Goal: Task Accomplishment & Management: Complete application form

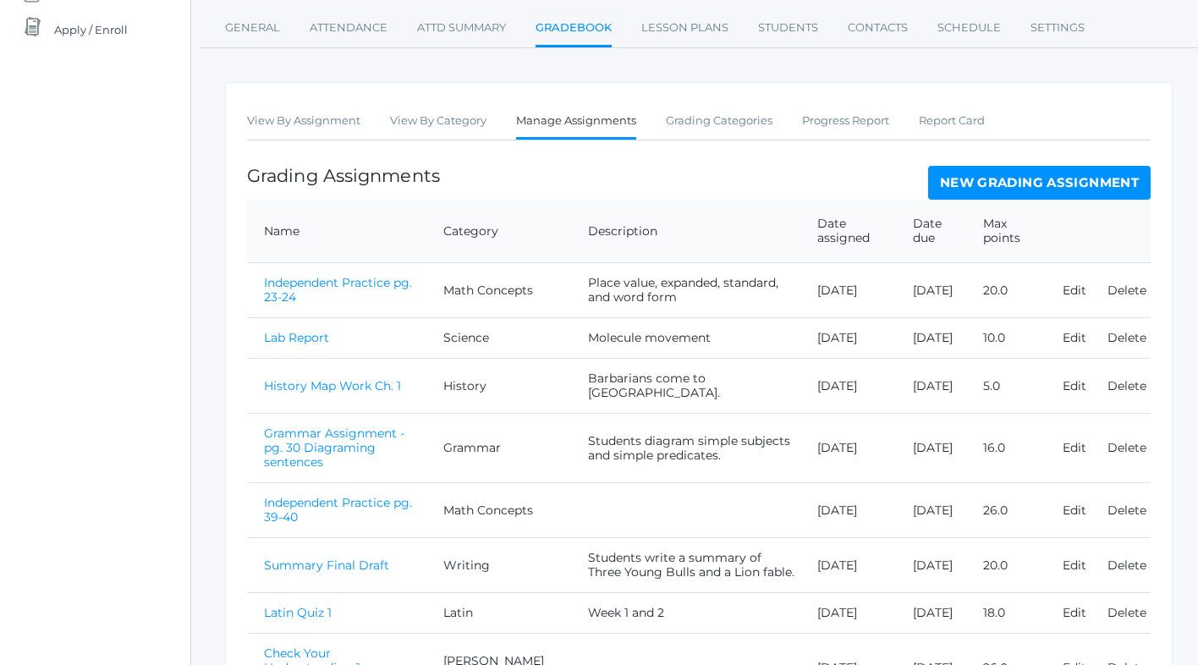
scroll to position [212, 0]
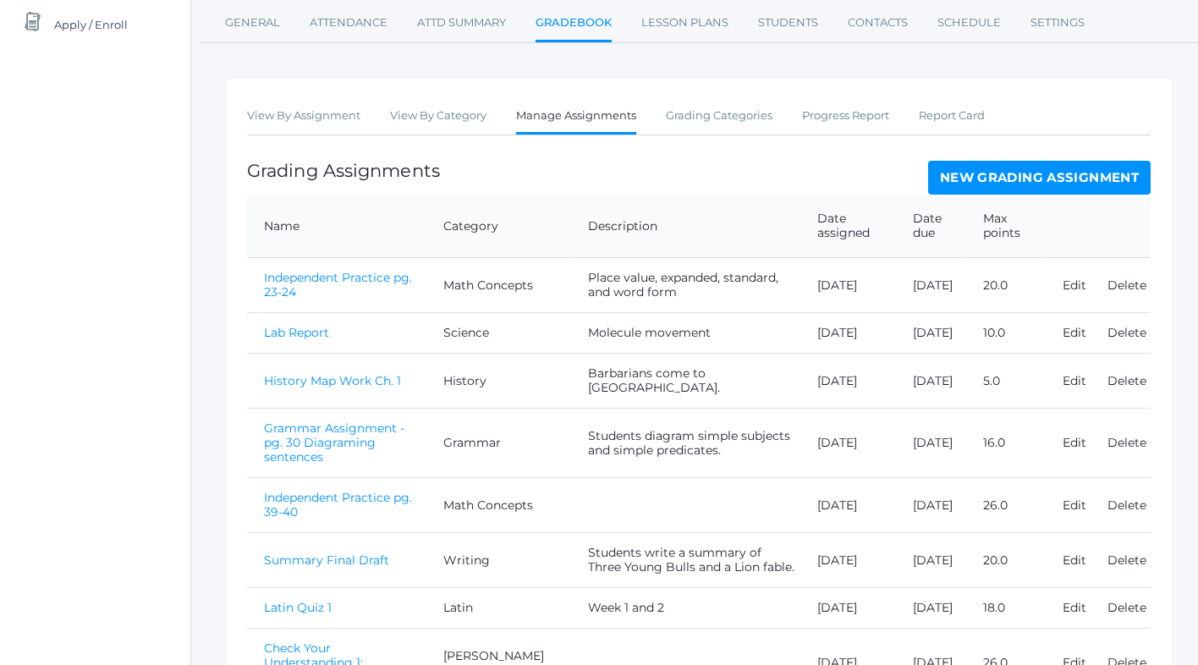
click at [950, 178] on link "New Grading Assignment" at bounding box center [1039, 178] width 223 height 34
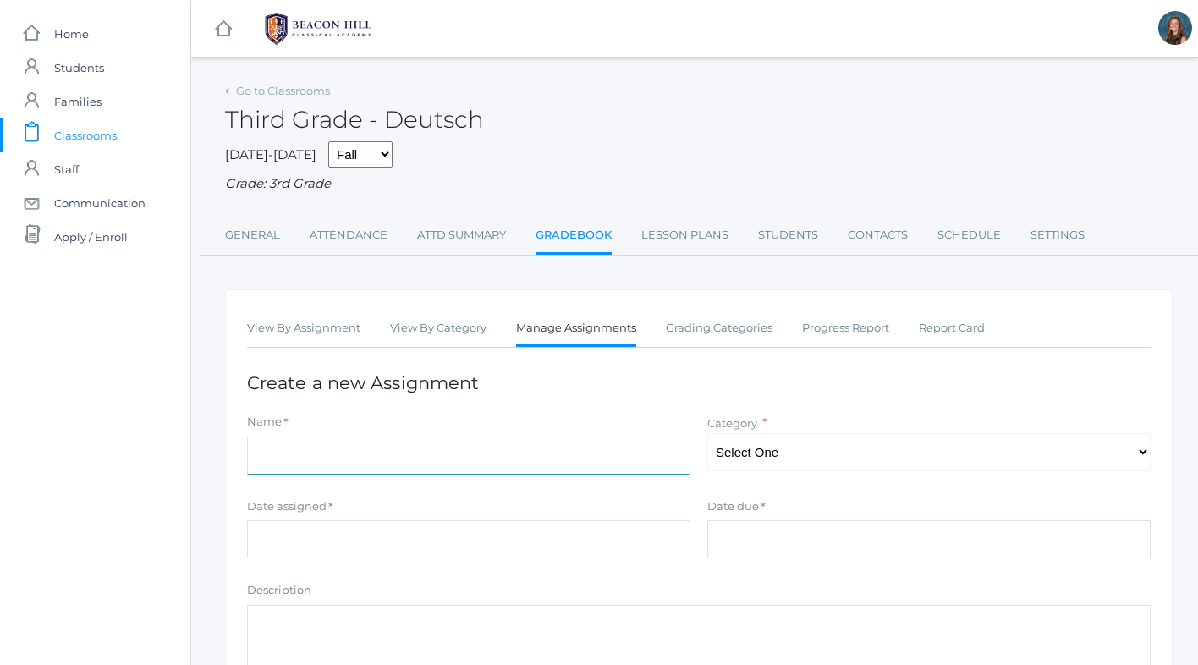
click at [350, 465] on input "Name" at bounding box center [468, 456] width 443 height 38
type input "Map Ch. 9"
click at [781, 446] on select "Select One Math Concepts Math Multiplication Facts History Latin Literature Gra…" at bounding box center [928, 452] width 443 height 38
select select "1134"
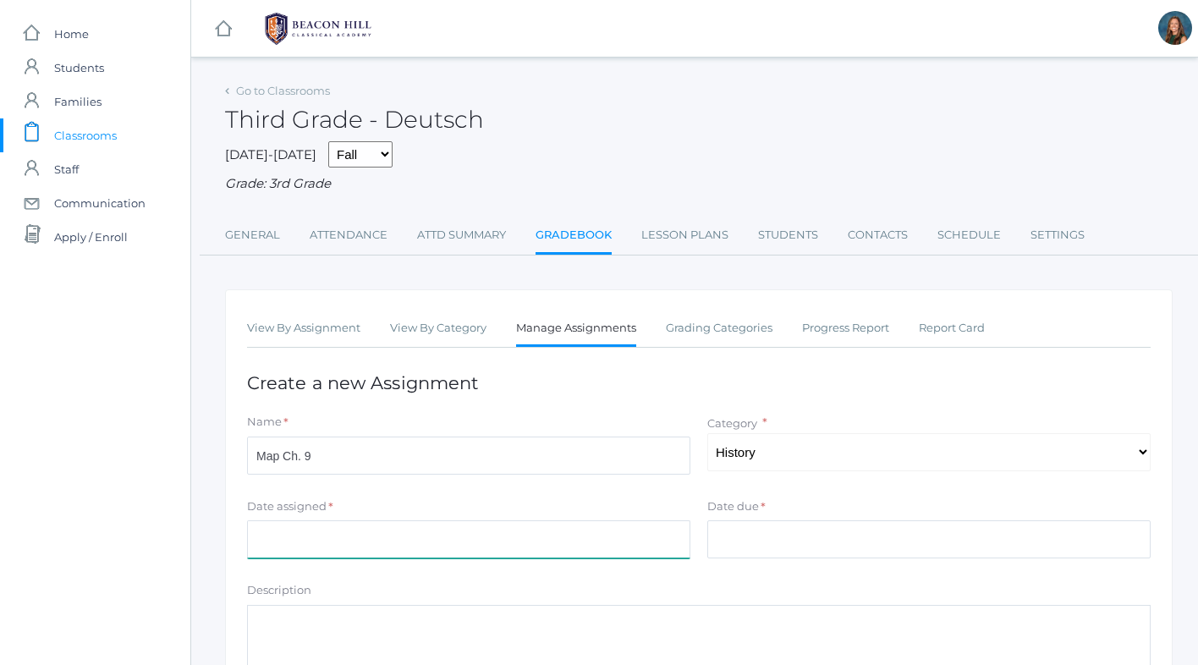
click at [293, 541] on input "Date assigned" at bounding box center [468, 539] width 443 height 38
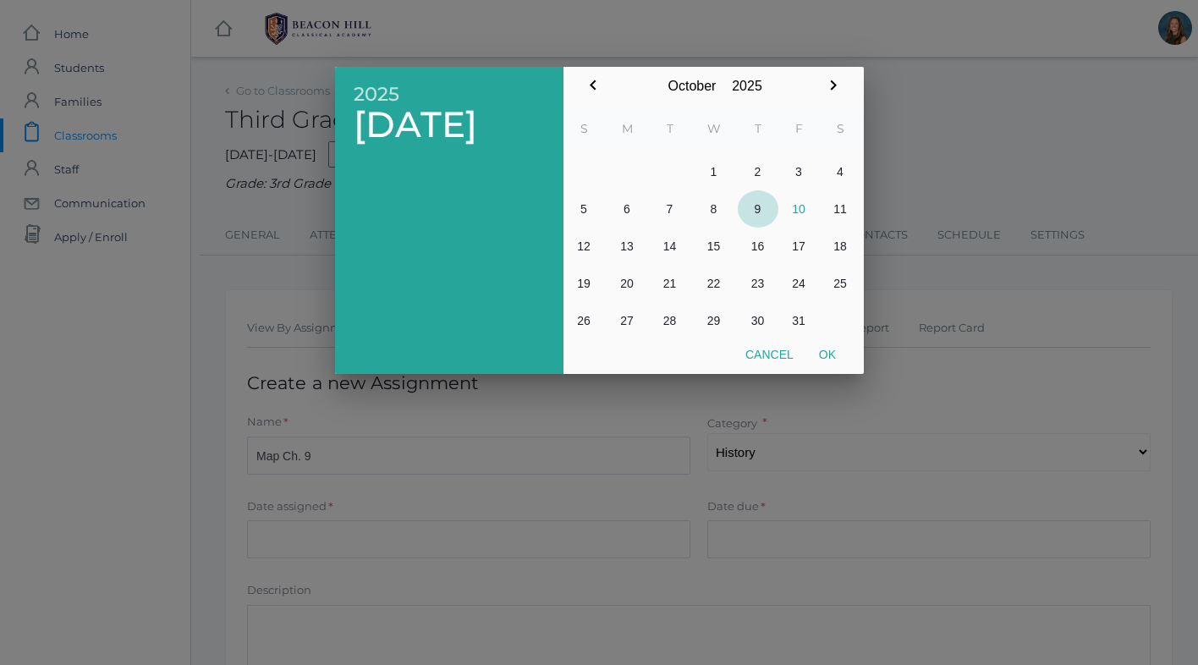
click at [755, 206] on button "9" at bounding box center [758, 208] width 41 height 37
click at [828, 355] on button "Ok" at bounding box center [827, 354] width 42 height 30
type input "[DATE]"
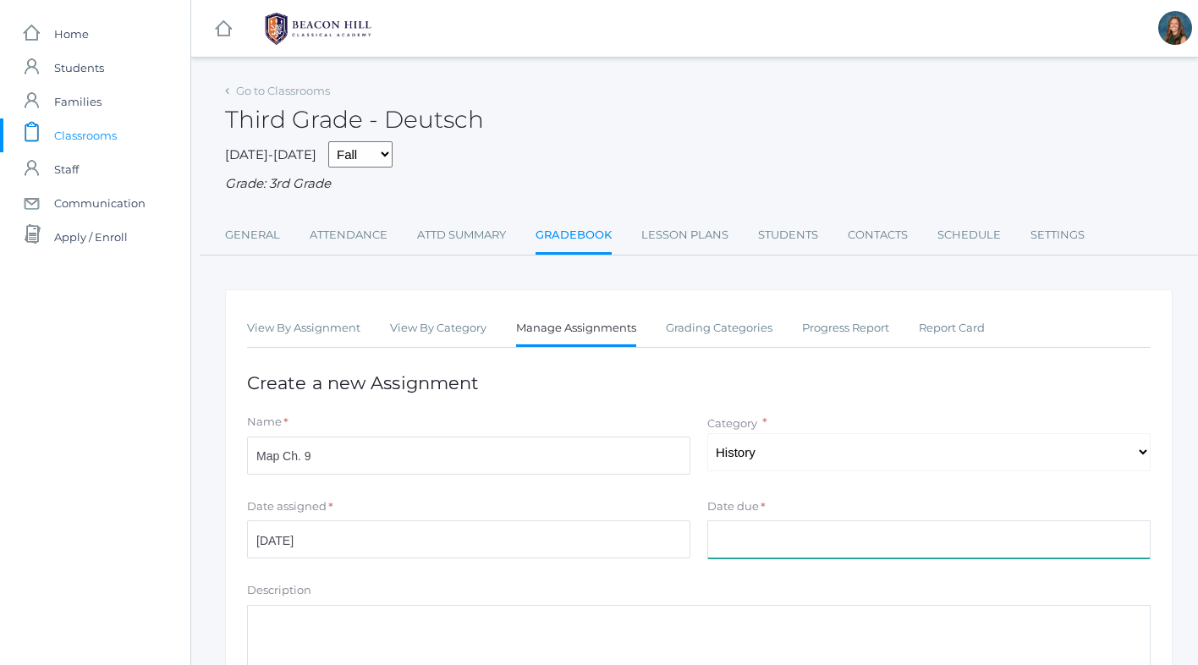
click at [770, 533] on input "Date due" at bounding box center [928, 539] width 443 height 38
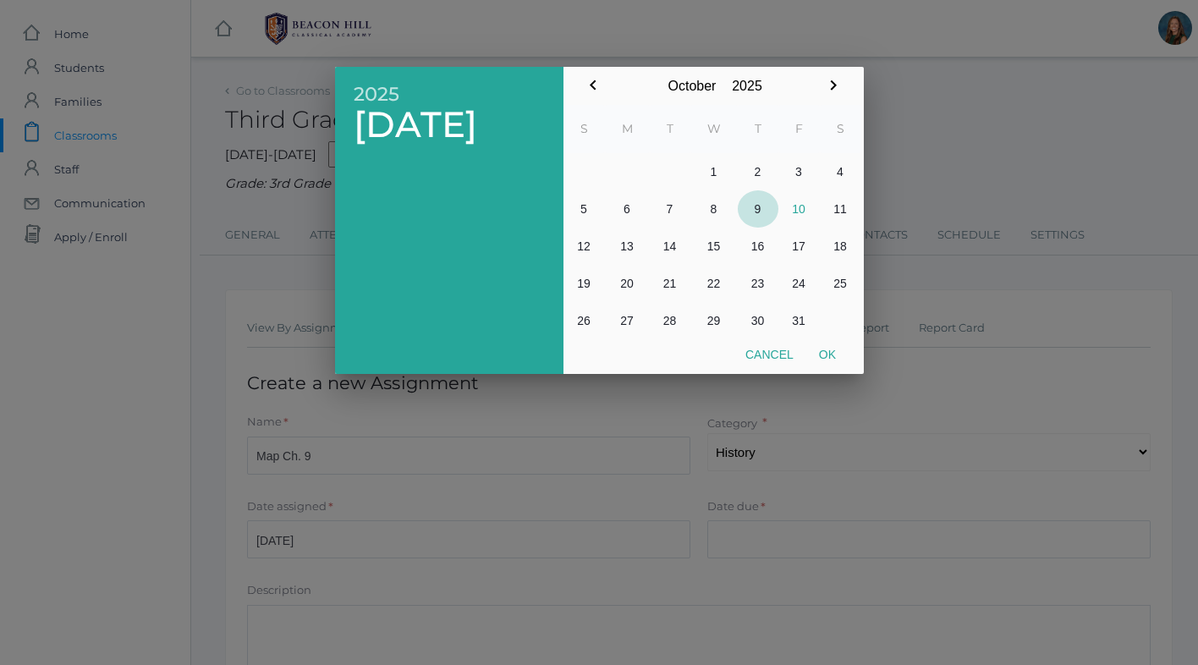
click at [756, 206] on button "9" at bounding box center [758, 208] width 41 height 37
click at [833, 354] on button "Ok" at bounding box center [827, 354] width 42 height 30
type input "[DATE]"
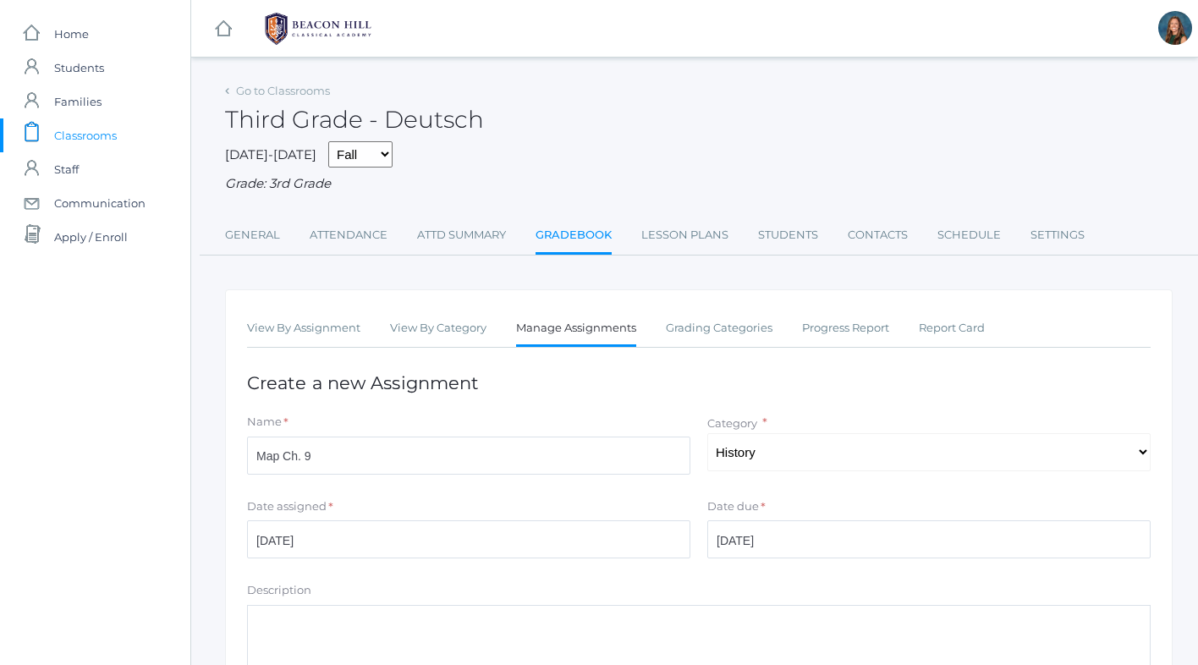
scroll to position [265, 0]
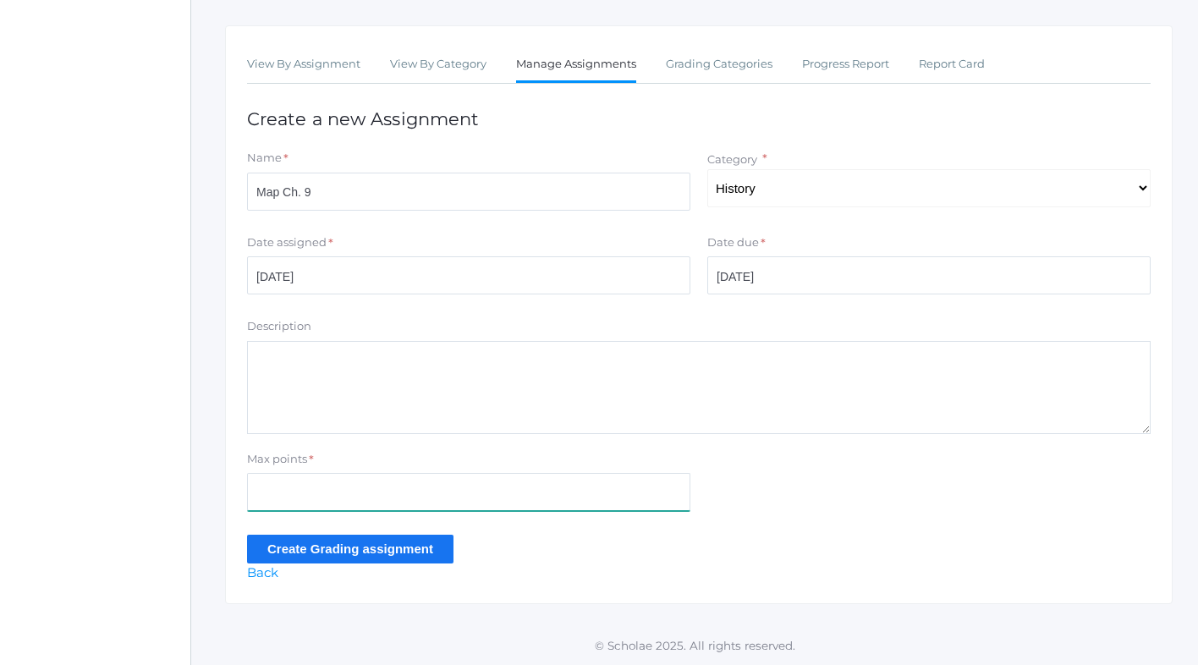
click at [348, 494] on input "Max points" at bounding box center [468, 492] width 443 height 38
type input "12"
click at [300, 555] on input "Create Grading assignment" at bounding box center [350, 549] width 206 height 28
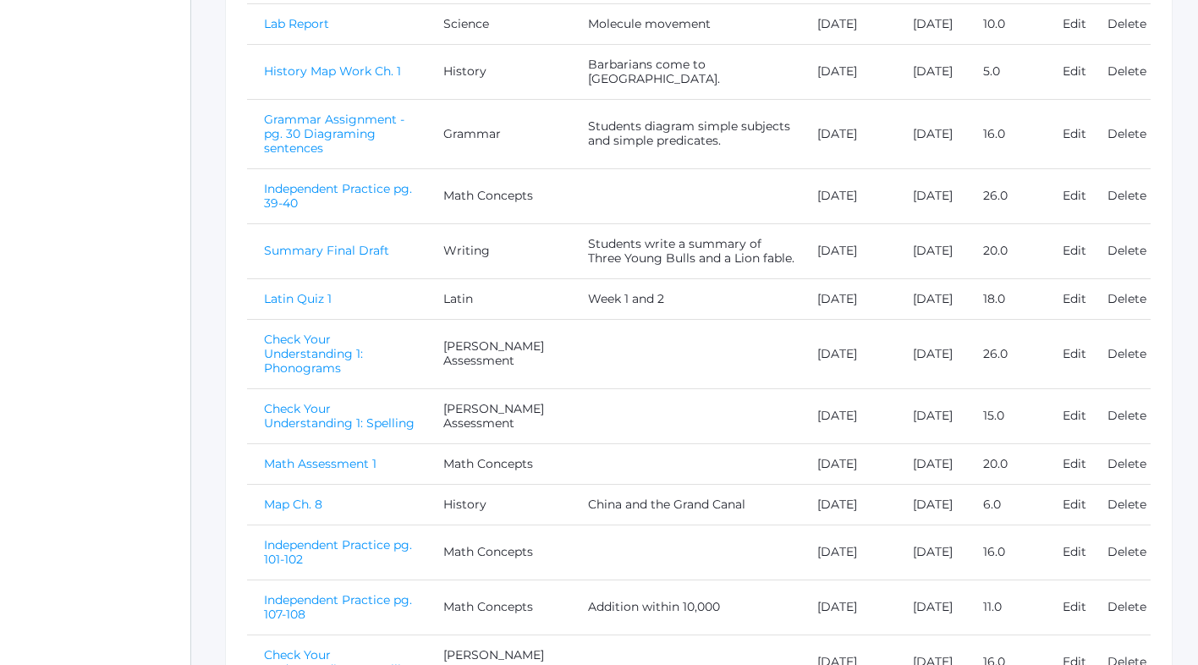
scroll to position [864, 0]
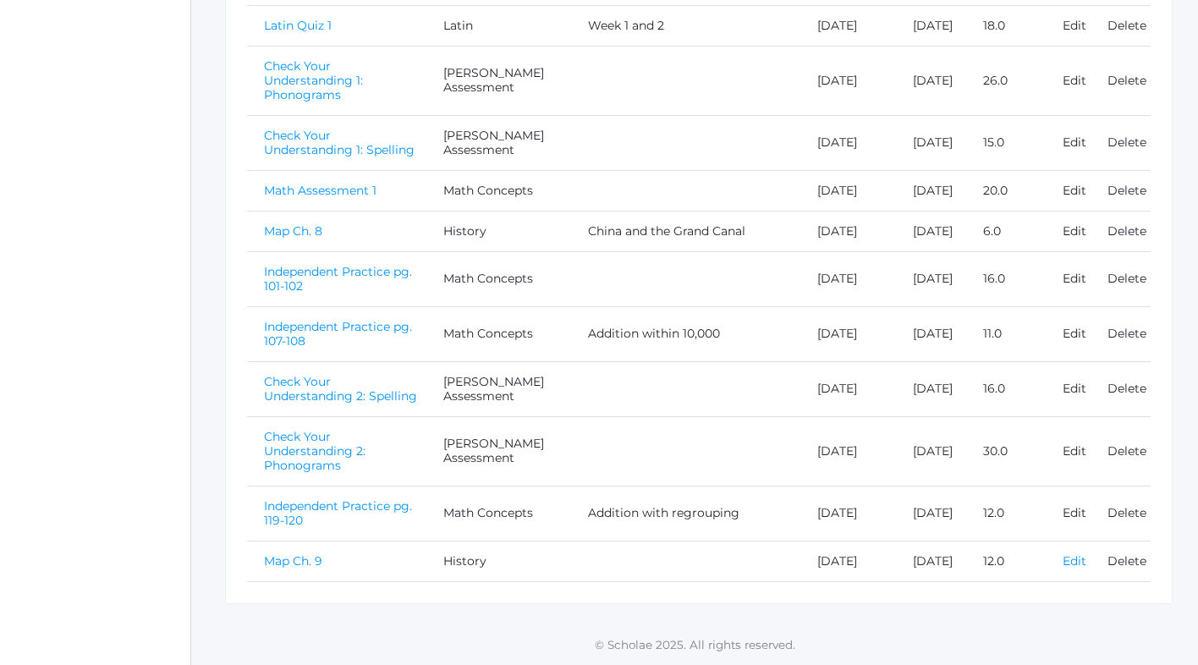
click at [1073, 553] on link "Edit" at bounding box center [1075, 560] width 24 height 15
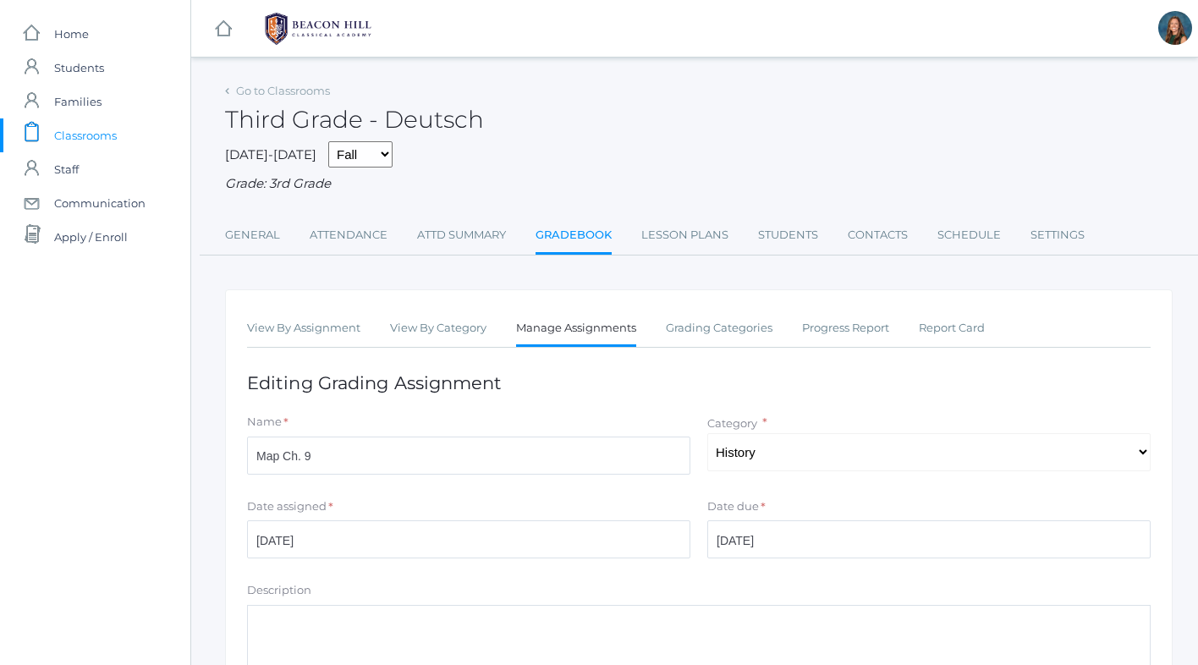
click at [362, 625] on textarea "Description" at bounding box center [699, 651] width 904 height 93
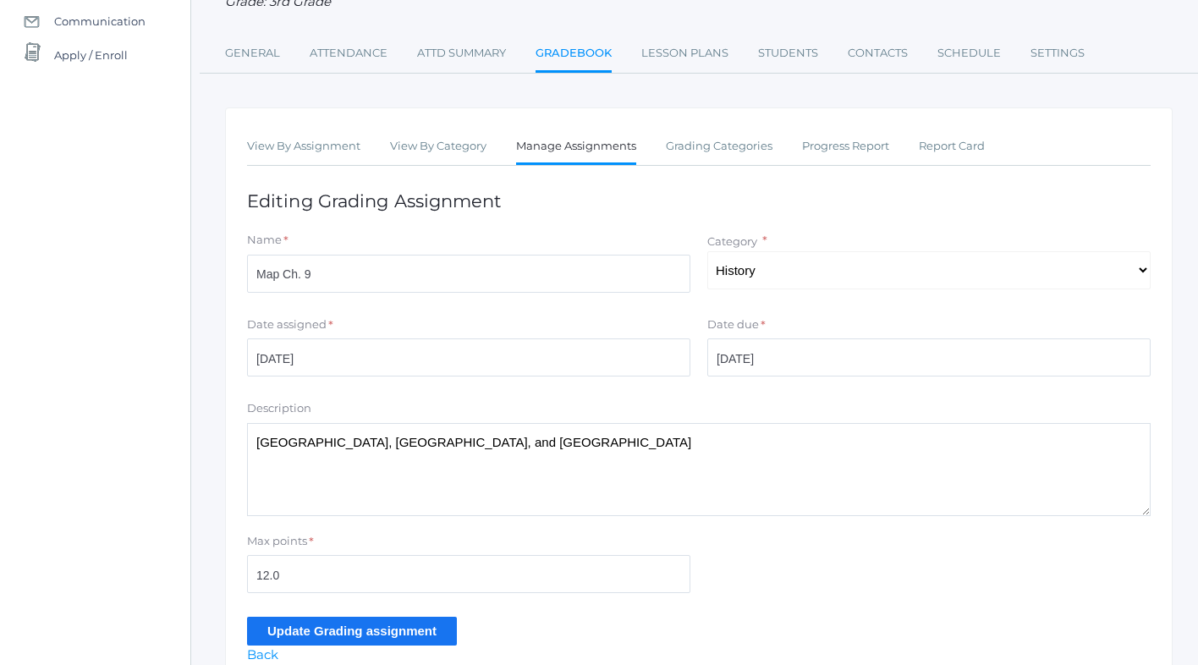
scroll to position [265, 0]
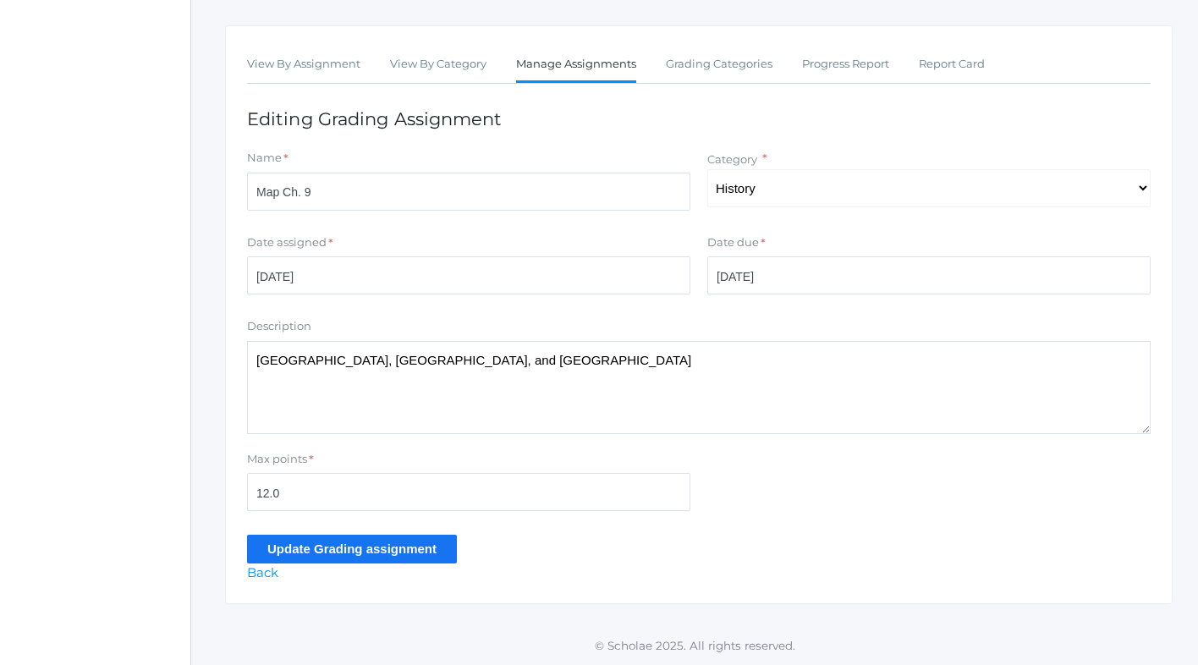
type textarea "[GEOGRAPHIC_DATA], [GEOGRAPHIC_DATA], and [GEOGRAPHIC_DATA]"
click at [330, 547] on input "Update Grading assignment" at bounding box center [352, 549] width 210 height 28
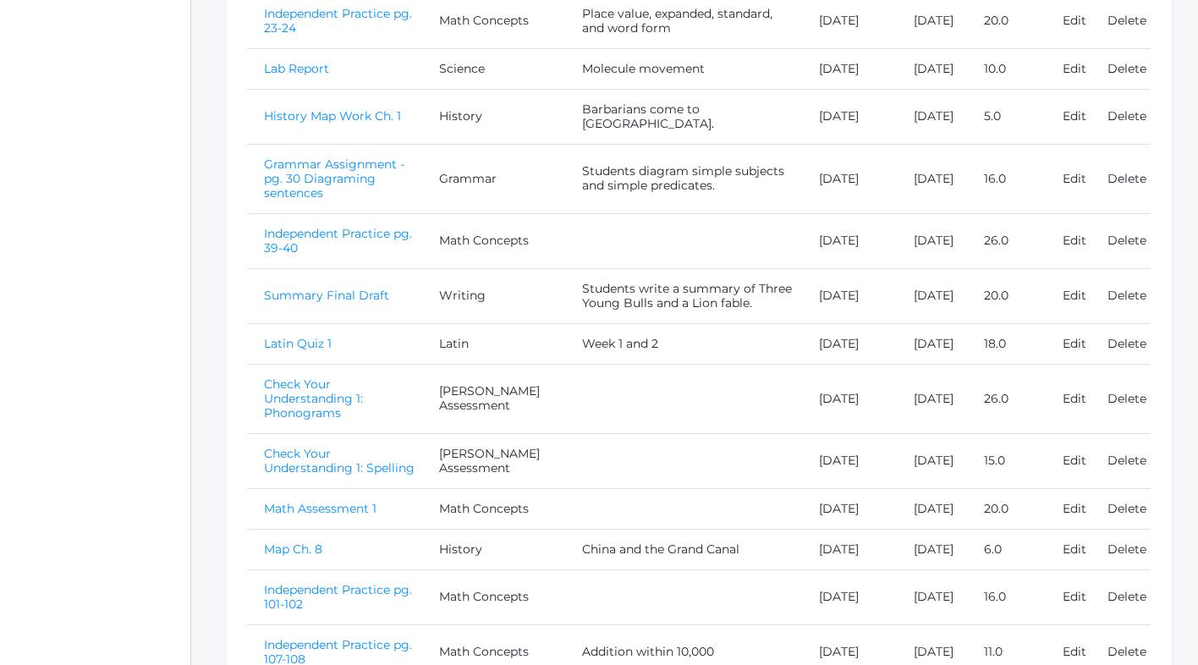
scroll to position [864, 0]
